Goal: Information Seeking & Learning: Find specific fact

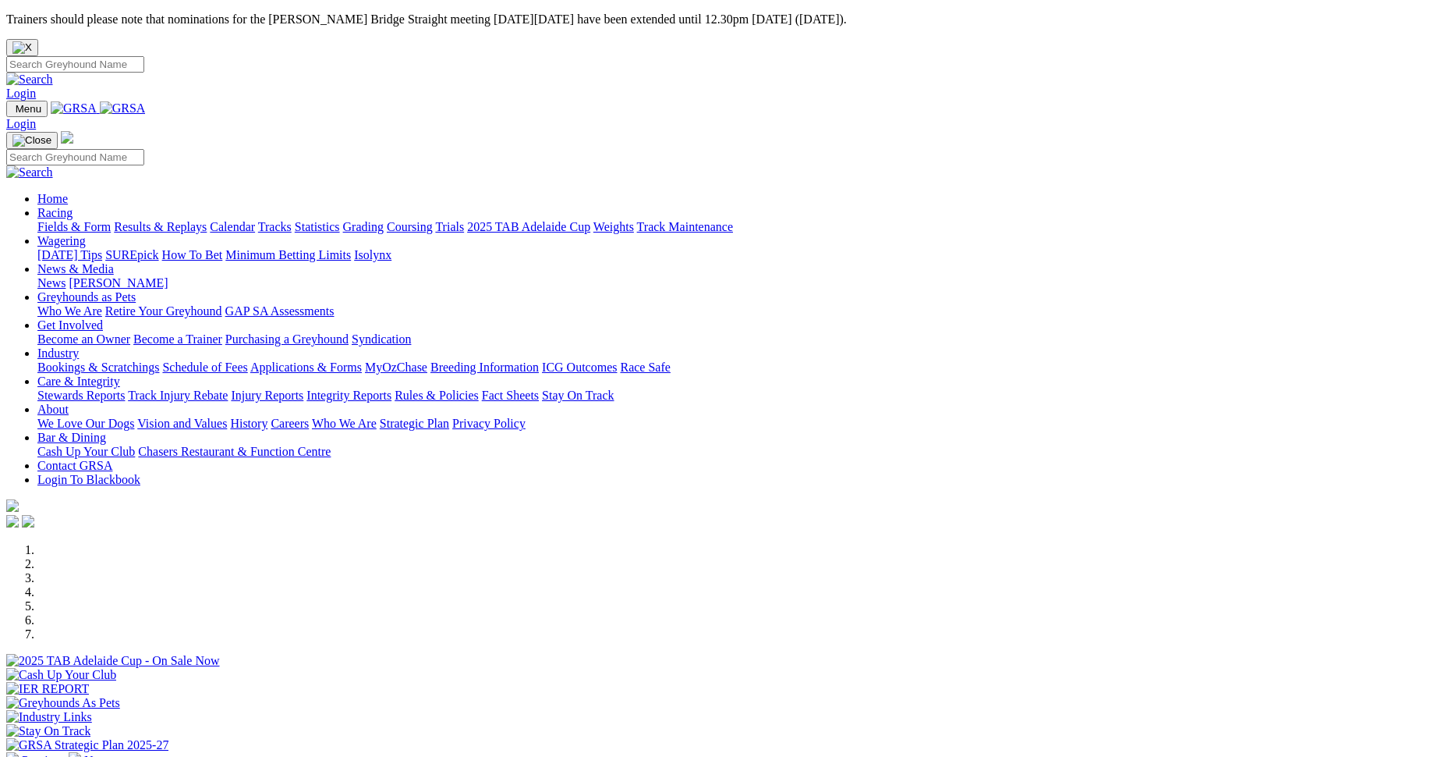
click at [125, 388] on link "Stewards Reports" at bounding box center [80, 394] width 87 height 13
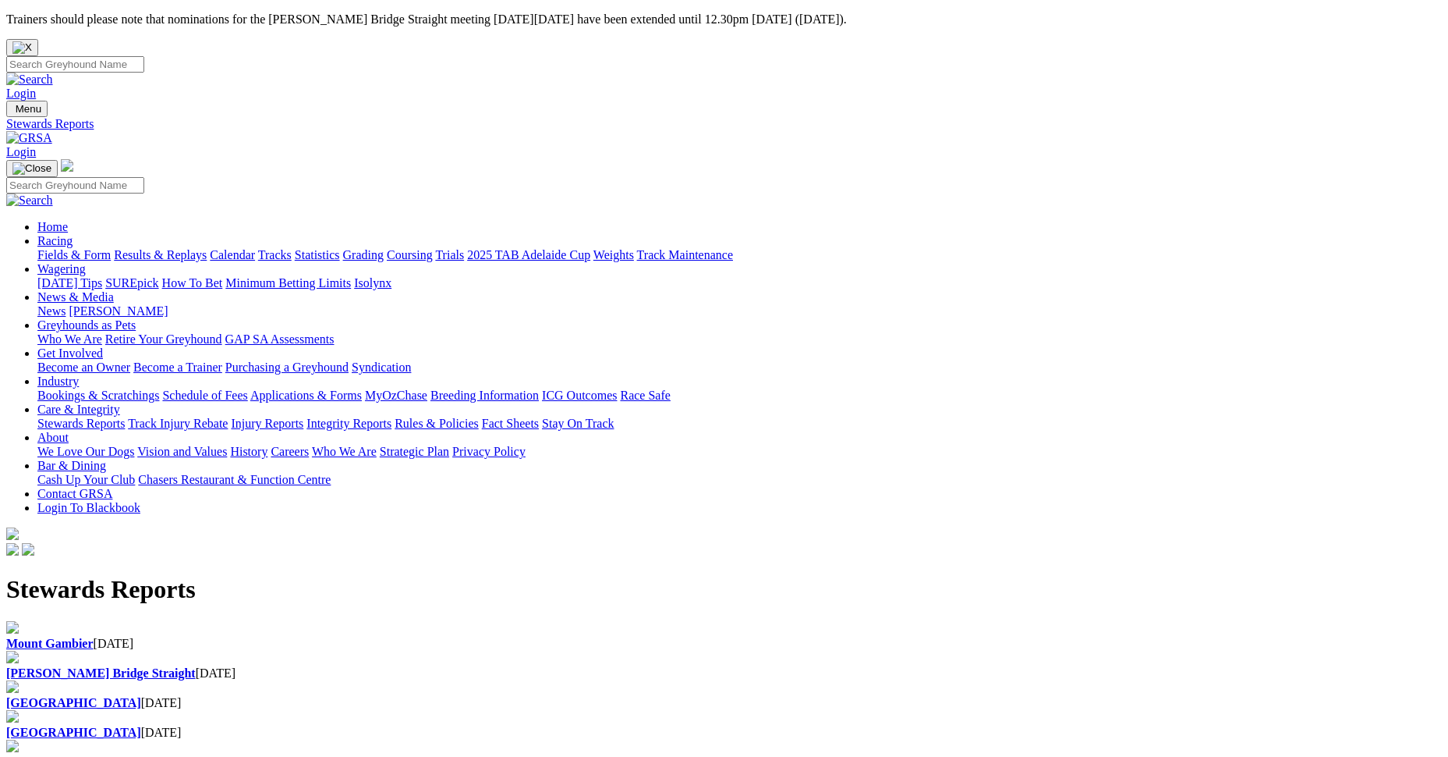
click at [326, 575] on h1 "Stewards Reports" at bounding box center [724, 589] width 1436 height 29
click at [320, 621] on div "Mount Gambier 28 Aug 2025" at bounding box center [724, 636] width 1436 height 30
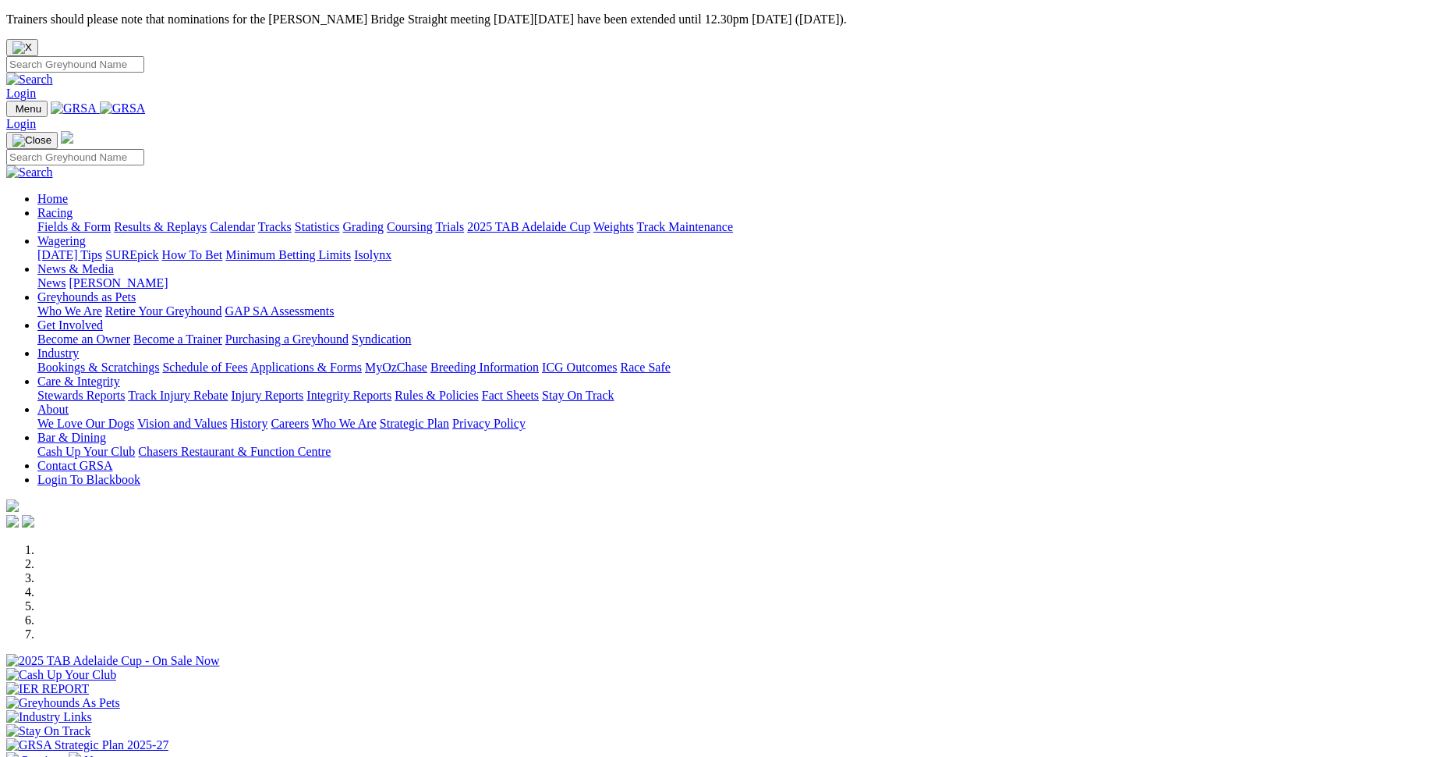
click at [207, 220] on link "Results & Replays" at bounding box center [160, 226] width 93 height 13
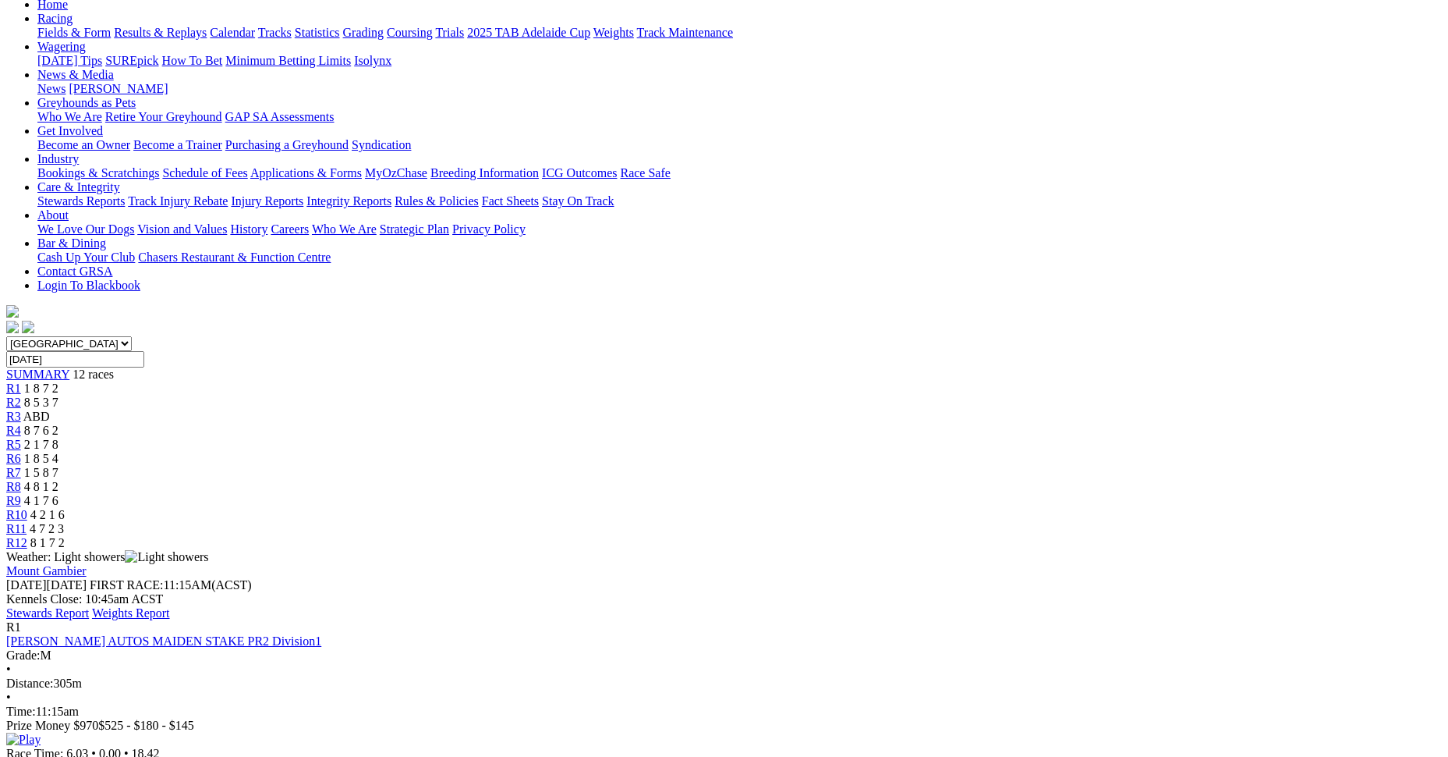
scroll to position [234, 0]
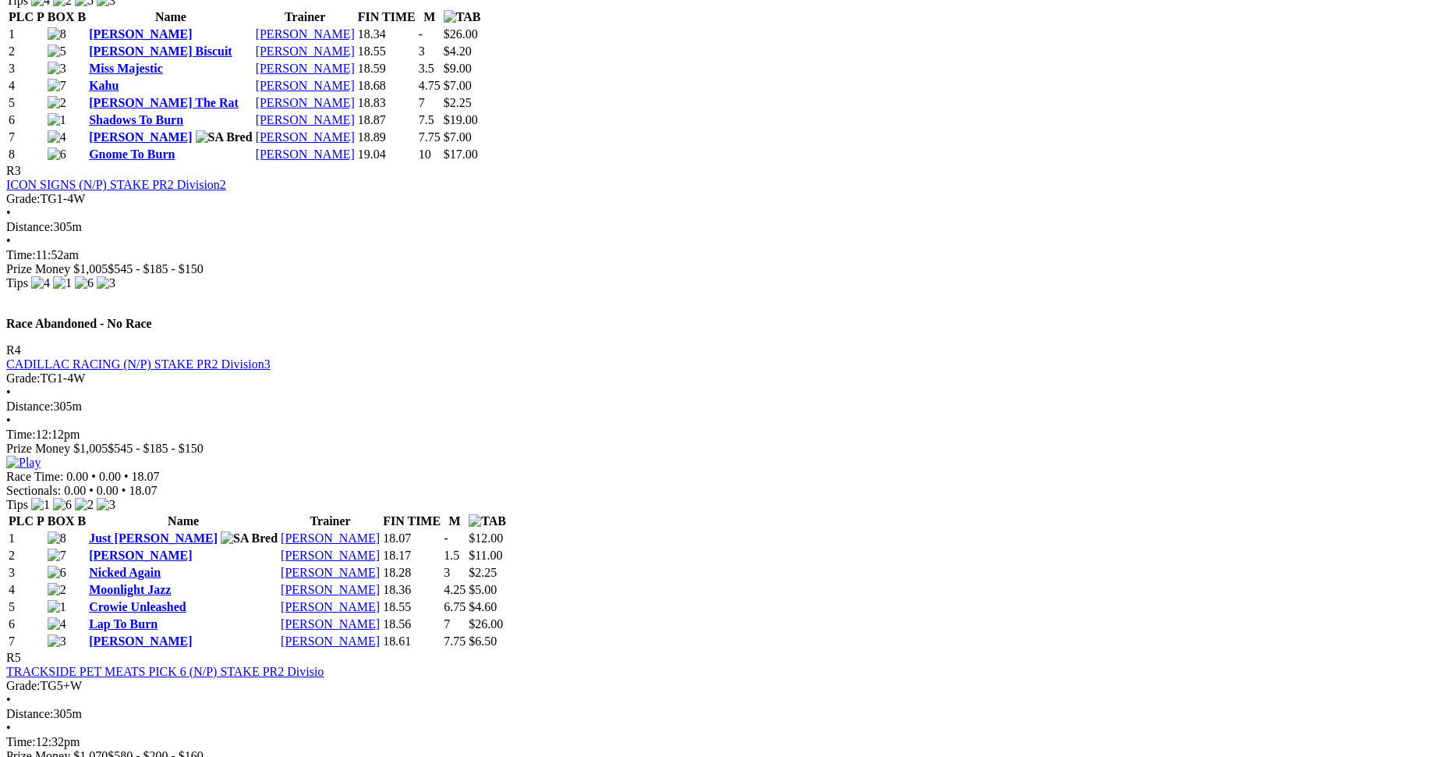
scroll to position [1248, 0]
